Goal: Obtain resource: Download file/media

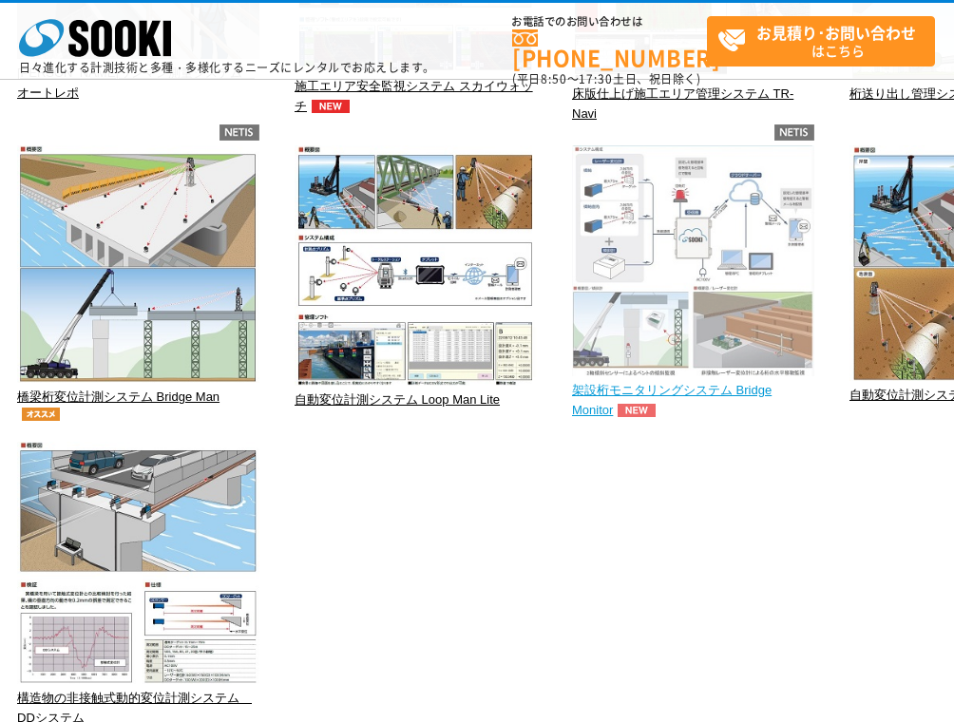
scroll to position [475, 0]
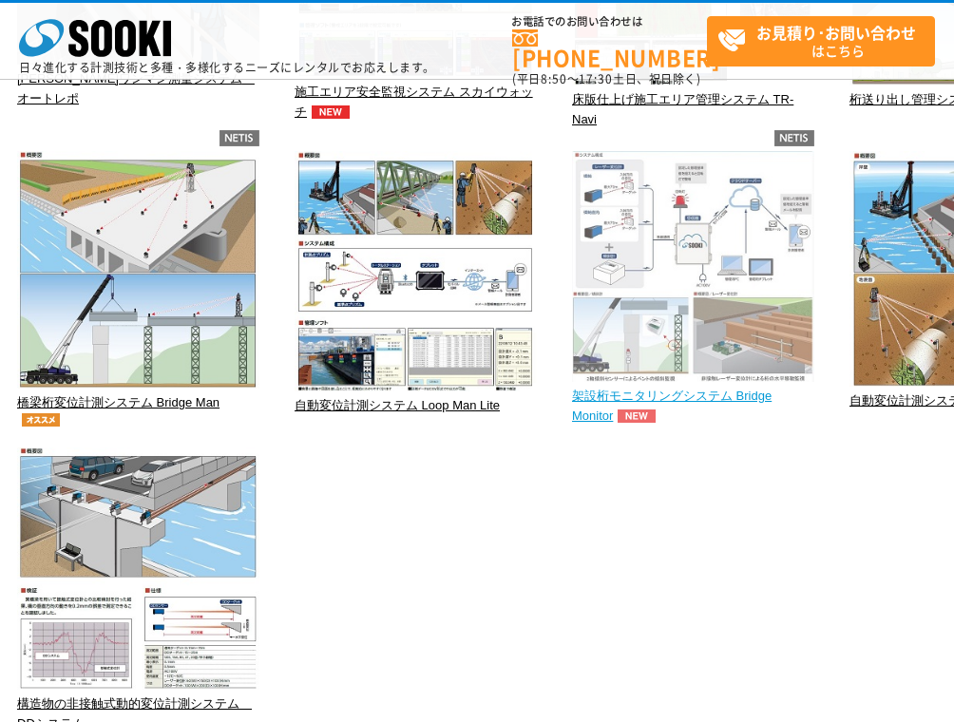
click at [766, 336] on img at bounding box center [693, 269] width 242 height 236
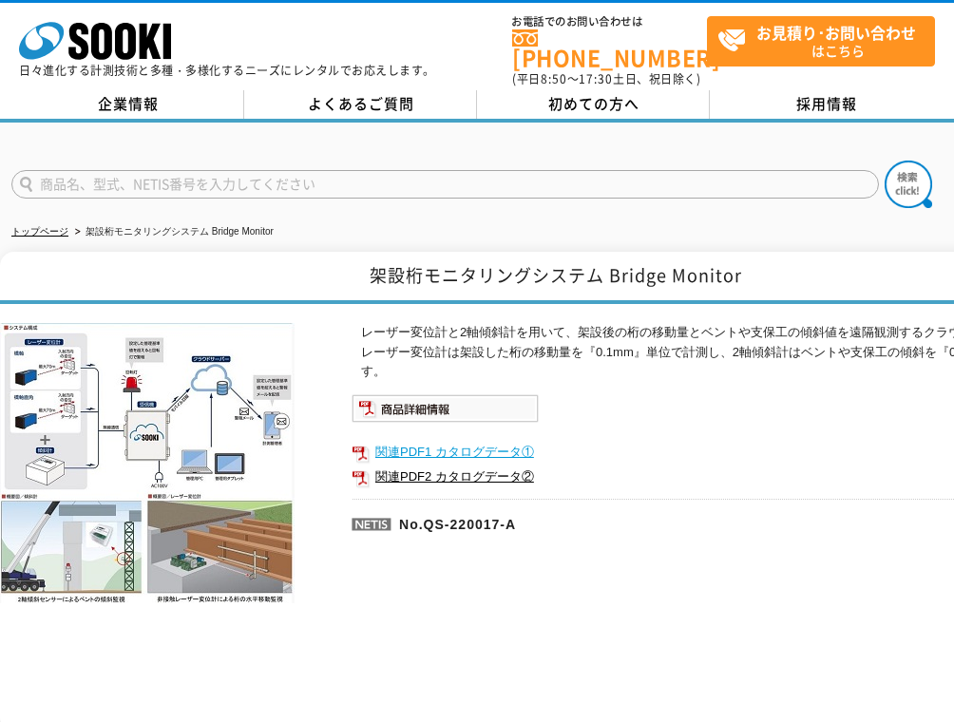
click at [424, 440] on link "関連PDF1 カタログデータ①" at bounding box center [731, 452] width 760 height 25
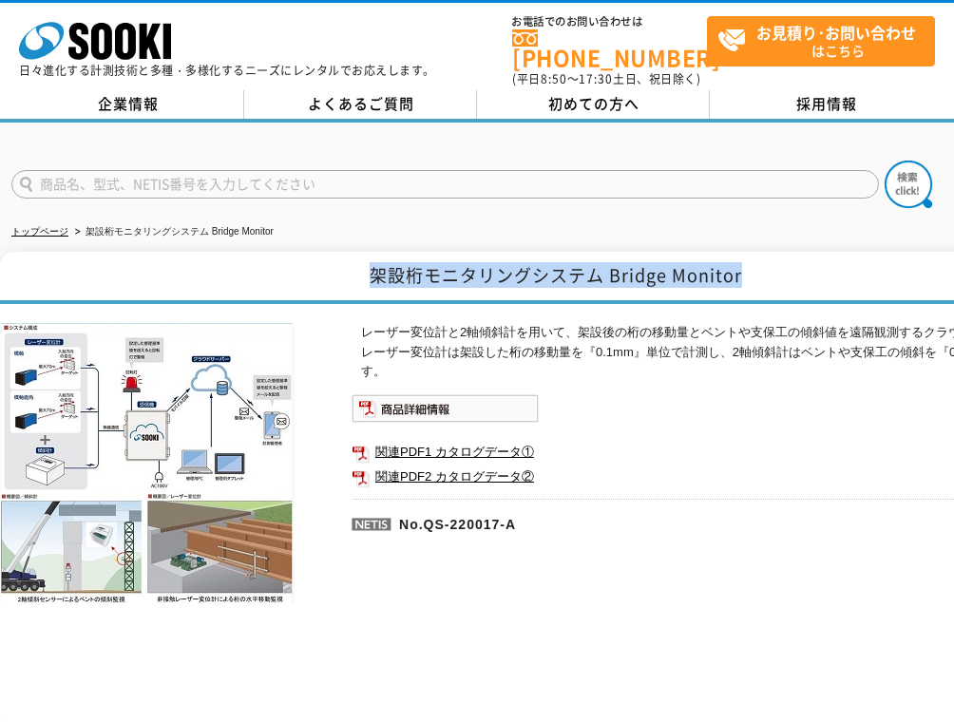
drag, startPoint x: 371, startPoint y: 260, endPoint x: 745, endPoint y: 272, distance: 373.4
click at [752, 270] on h1 "架設桁モニタリングシステム Bridge Monitor" at bounding box center [555, 278] width 1111 height 52
copy h1 "架設桁モニタリングシステム Bridge Monitor"
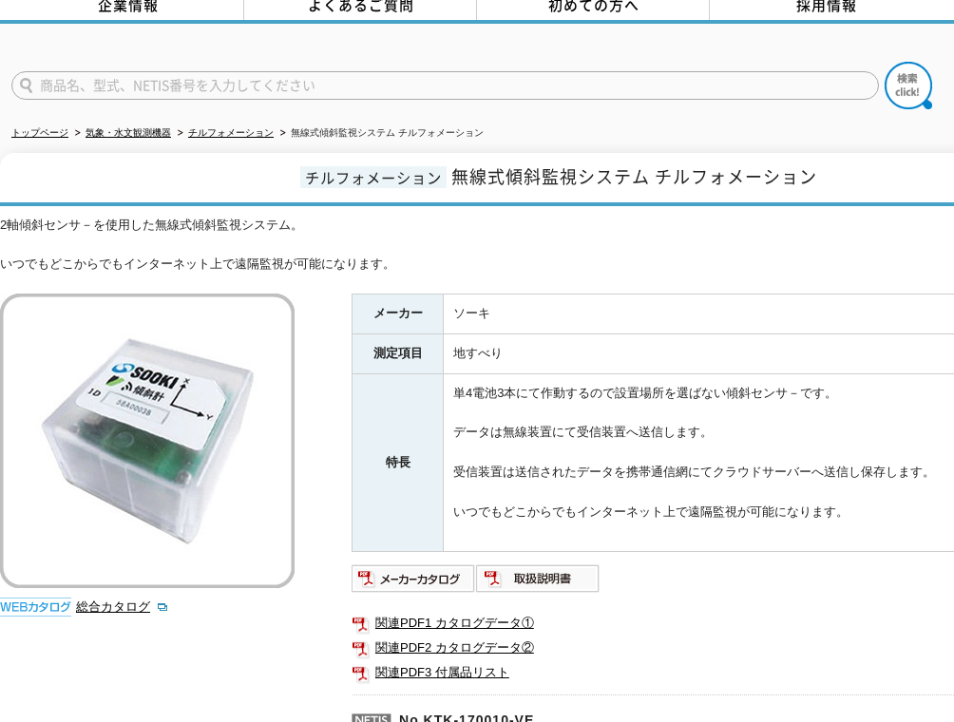
scroll to position [285, 0]
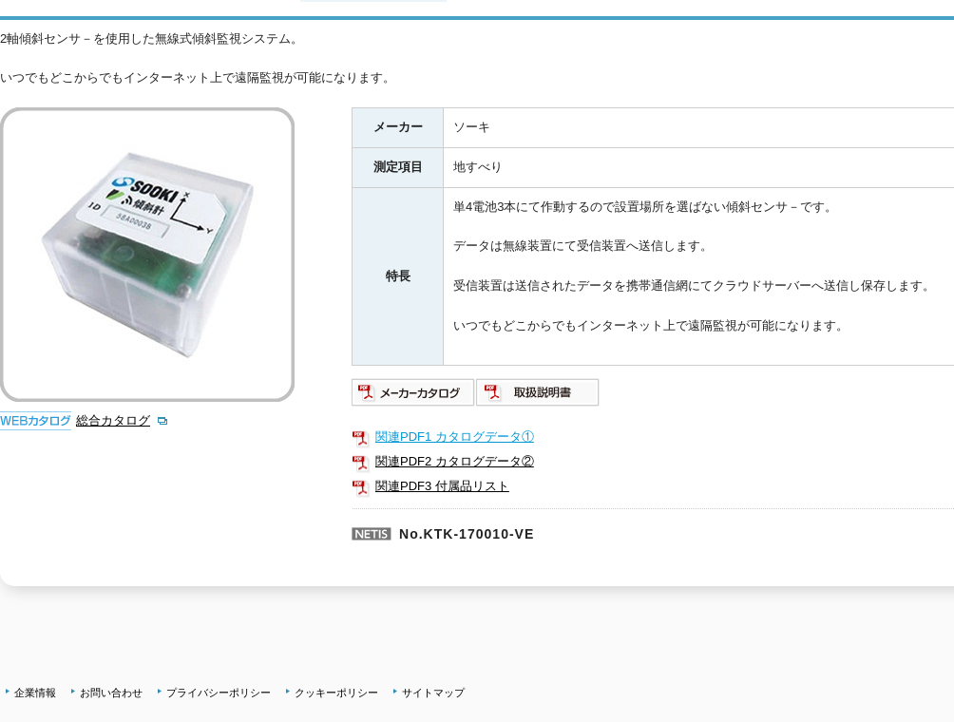
click at [455, 425] on link "関連PDF1 カタログデータ①" at bounding box center [731, 437] width 760 height 25
click at [466, 449] on link "関連PDF2 カタログデータ②" at bounding box center [731, 461] width 760 height 25
click at [428, 383] on img at bounding box center [413, 392] width 124 height 30
click at [480, 425] on link "関連PDF1 カタログデータ①" at bounding box center [731, 437] width 760 height 25
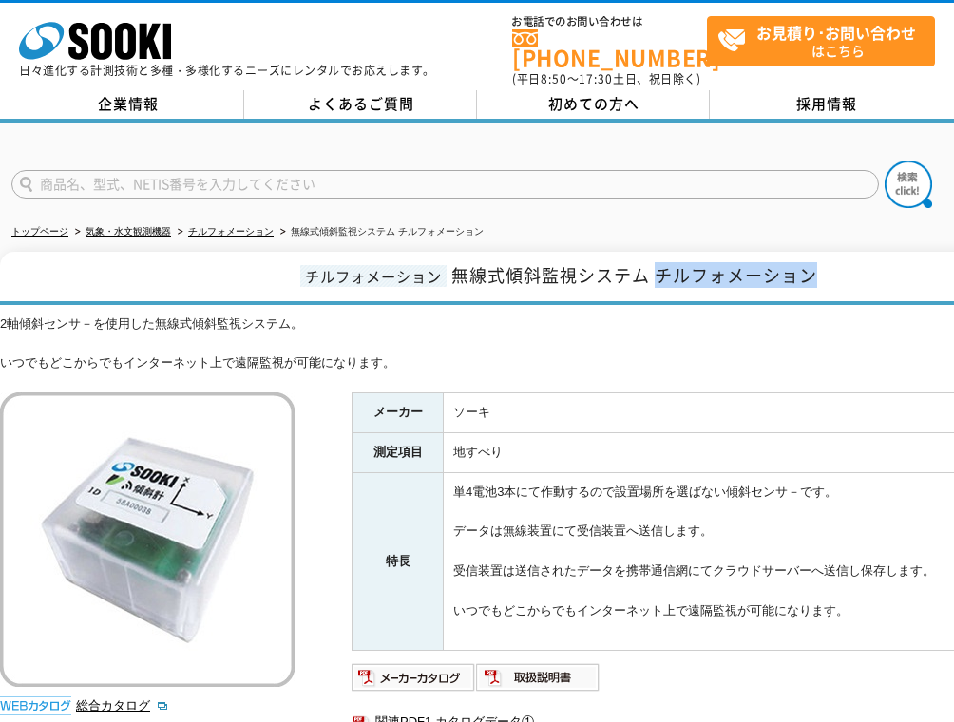
drag, startPoint x: 658, startPoint y: 261, endPoint x: 825, endPoint y: 266, distance: 167.2
click at [825, 266] on h1 "チルフォメーション 無線式傾斜監視システム チルフォメーション" at bounding box center [555, 278] width 1111 height 53
copy span "チルフォメーション"
